Goal: Transaction & Acquisition: Purchase product/service

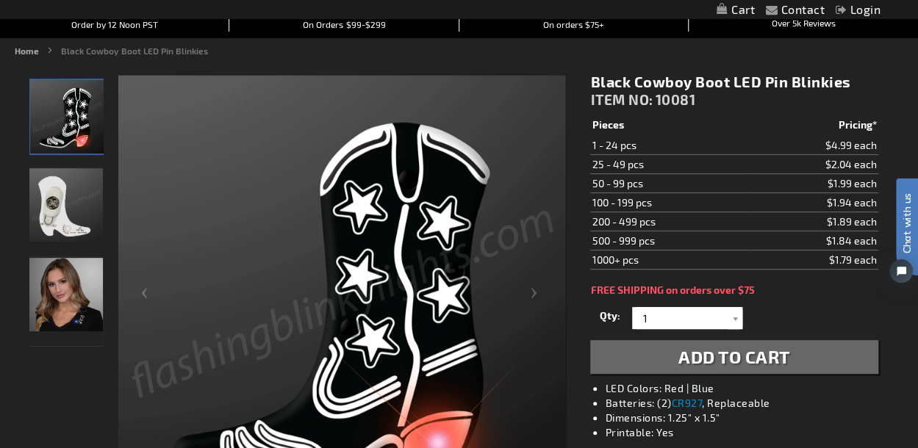
scroll to position [147, 0]
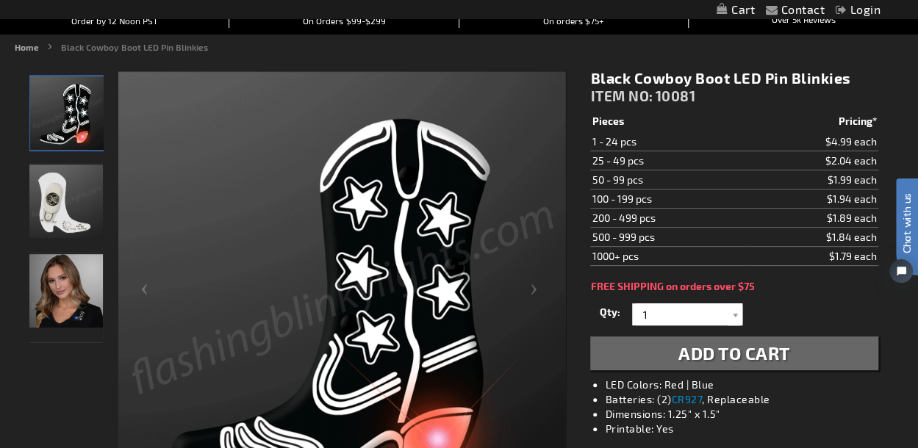
click at [73, 285] on img "Woman wearing Black Cowboy Boot Light Up Pin" at bounding box center [65, 290] width 73 height 73
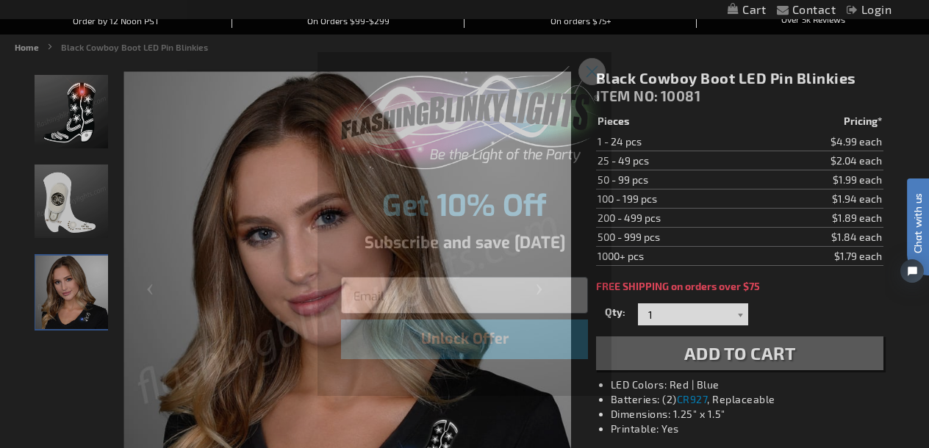
click at [595, 68] on circle "Close dialog" at bounding box center [592, 71] width 24 height 24
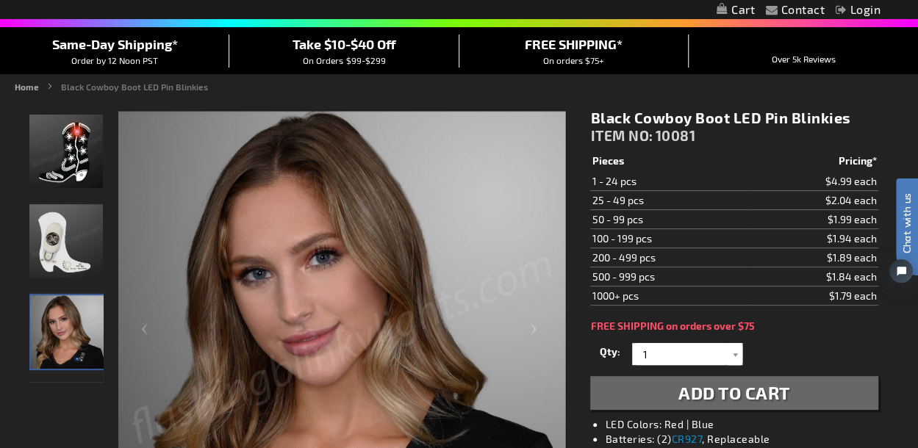
scroll to position [73, 0]
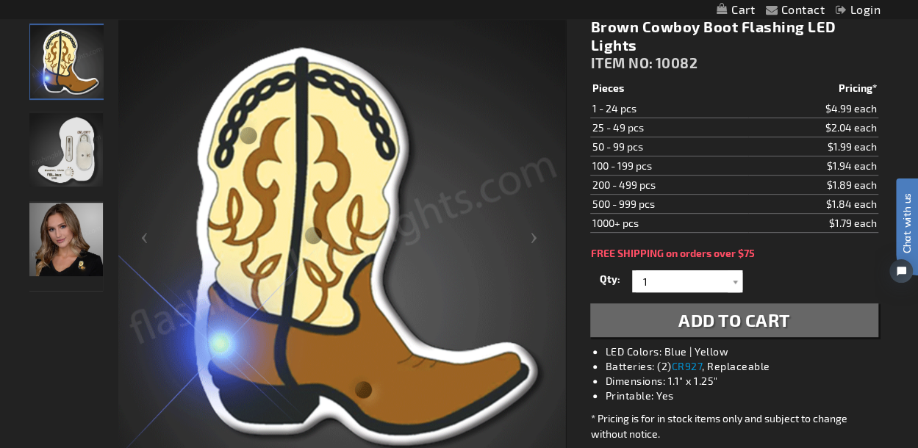
scroll to position [220, 0]
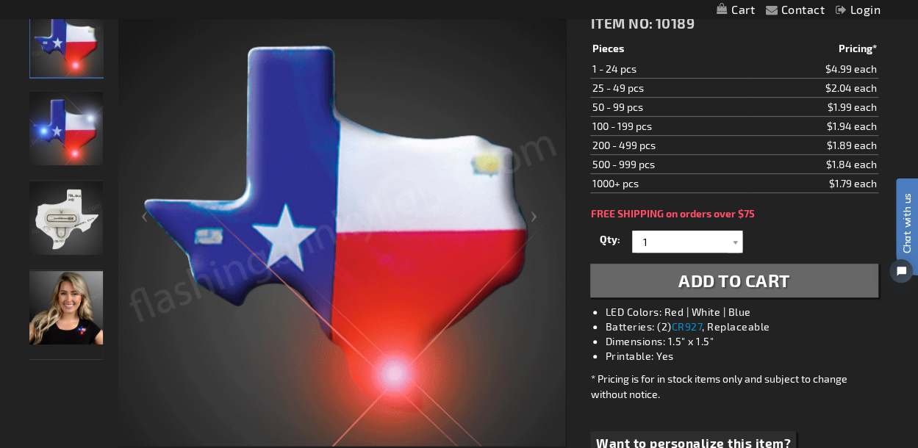
scroll to position [220, 0]
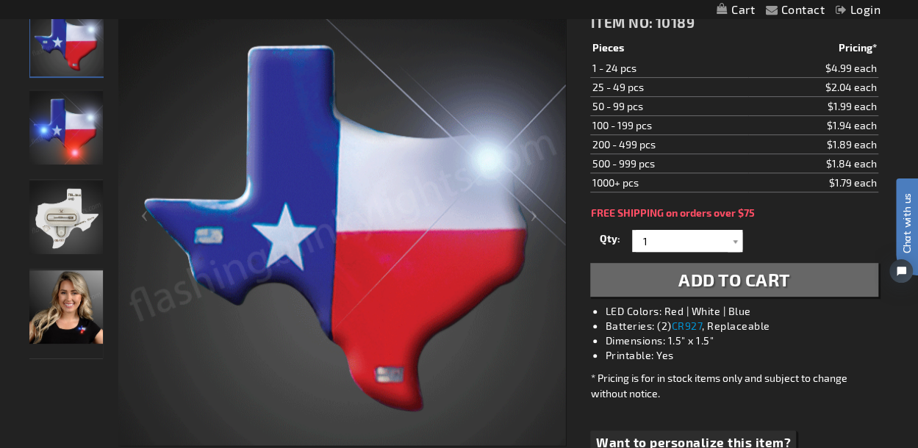
click at [43, 331] on img "Woman wearing Light Up Texas LED Pin" at bounding box center [65, 306] width 73 height 73
